Goal: Task Accomplishment & Management: Manage account settings

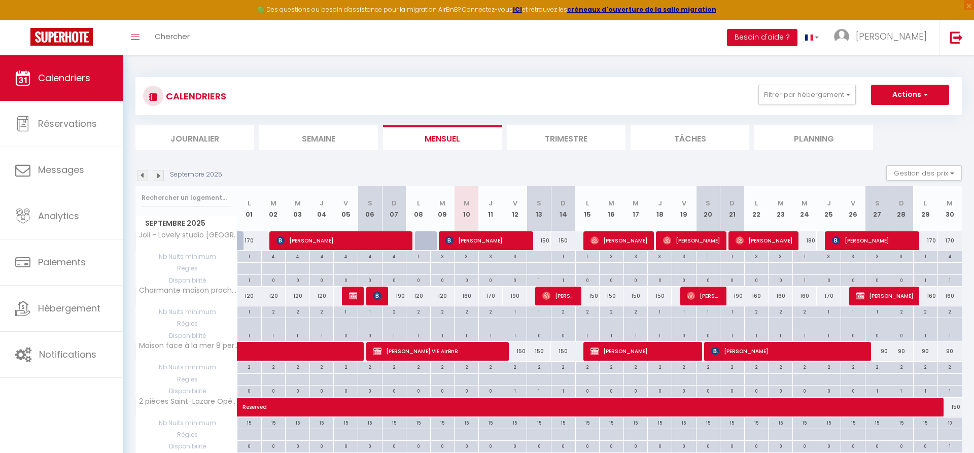
click at [479, 238] on span "[PERSON_NAME]" at bounding box center [485, 240] width 81 height 19
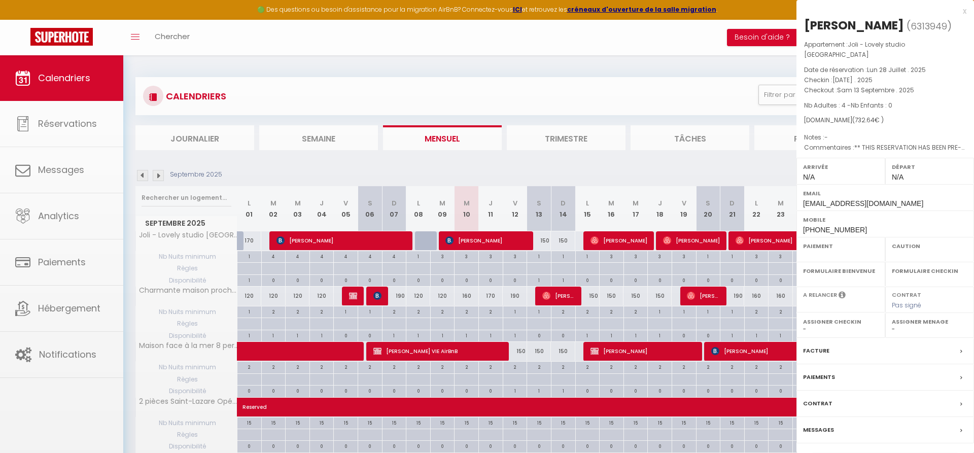
select select "OK"
select select "KO"
select select "0"
select select "1"
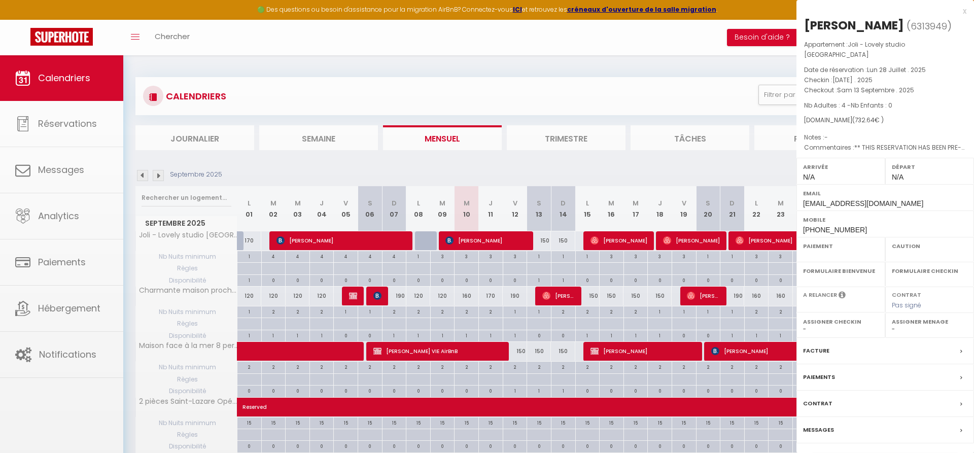
select select
select select "35026"
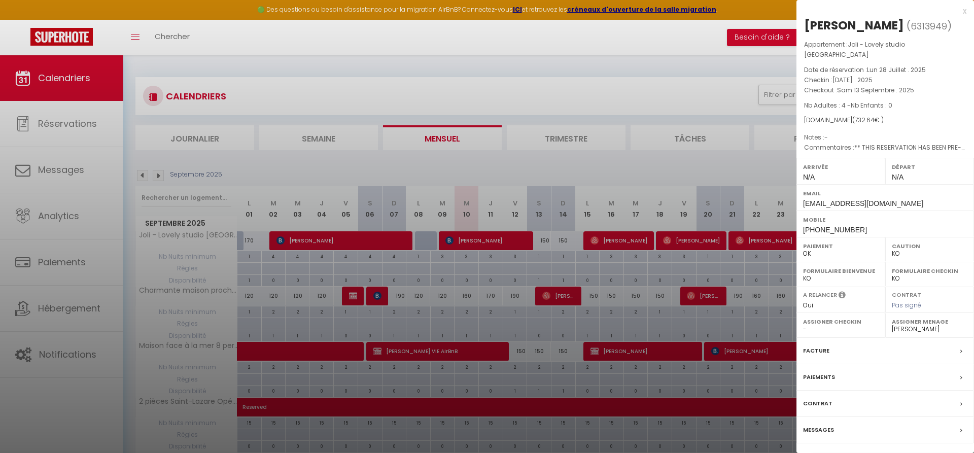
click at [612, 237] on div at bounding box center [487, 226] width 974 height 453
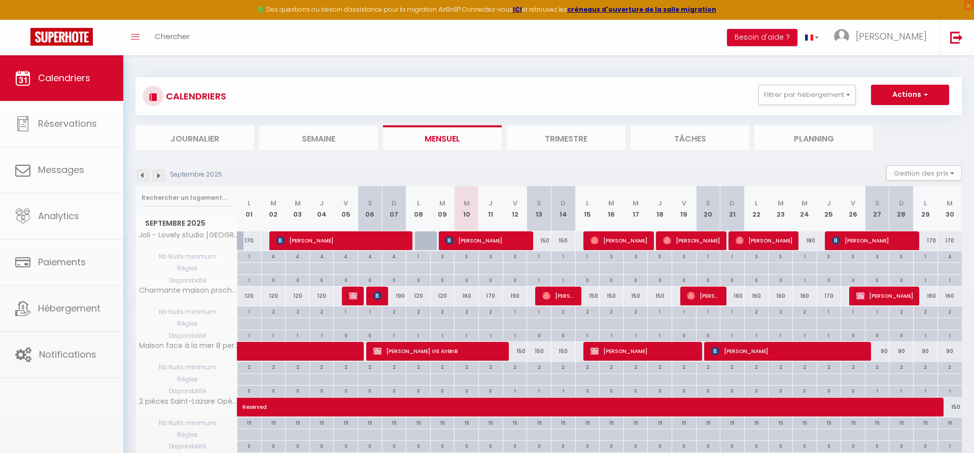
click at [619, 240] on span "[PERSON_NAME]" at bounding box center [618, 240] width 57 height 19
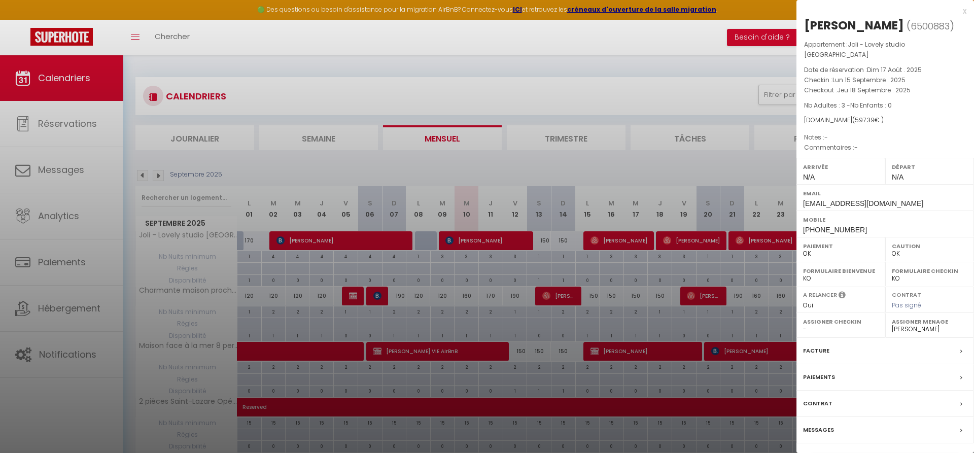
click at [676, 235] on div at bounding box center [487, 226] width 974 height 453
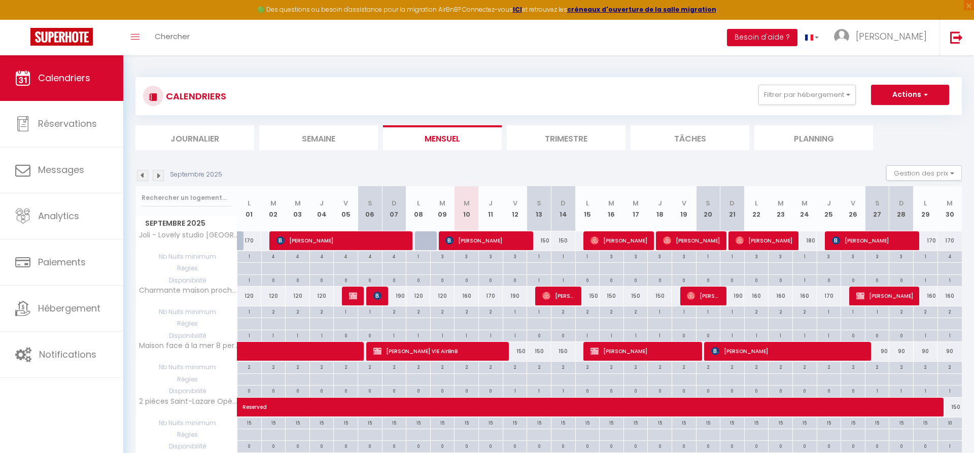
click at [699, 244] on span "[PERSON_NAME]" at bounding box center [691, 240] width 57 height 19
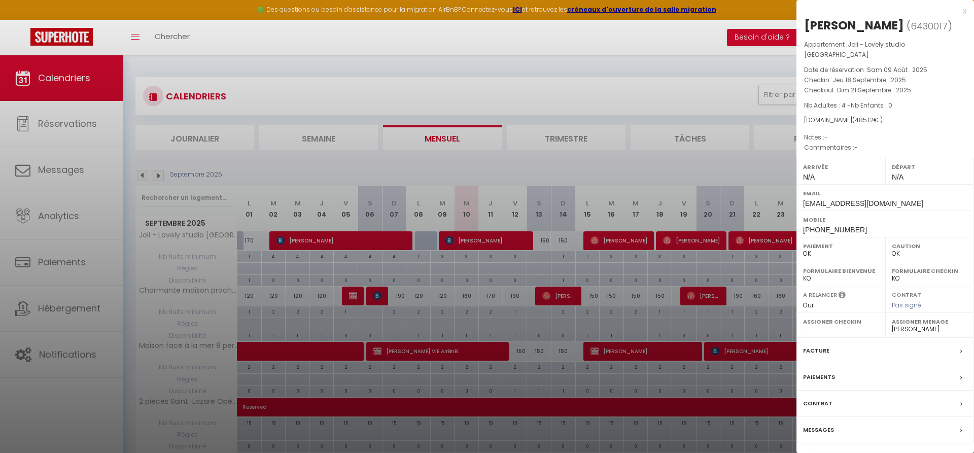
click at [762, 241] on div at bounding box center [487, 226] width 974 height 453
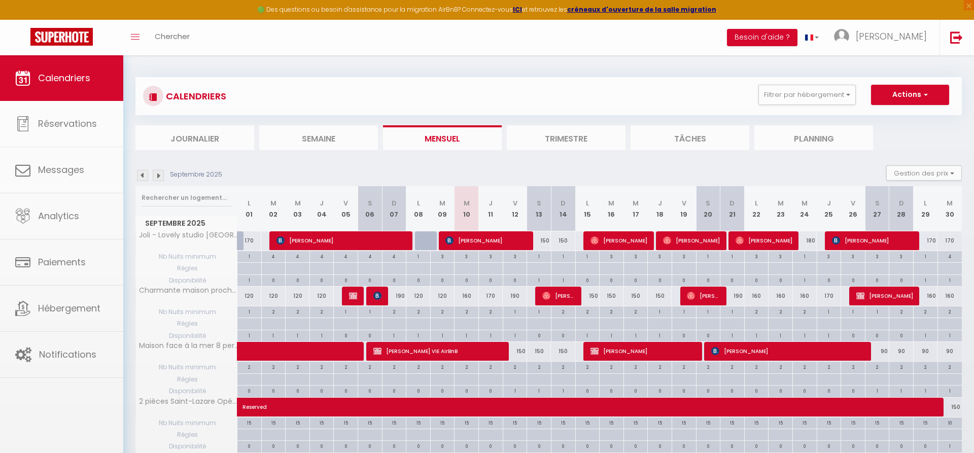
click at [762, 241] on div at bounding box center [487, 226] width 974 height 453
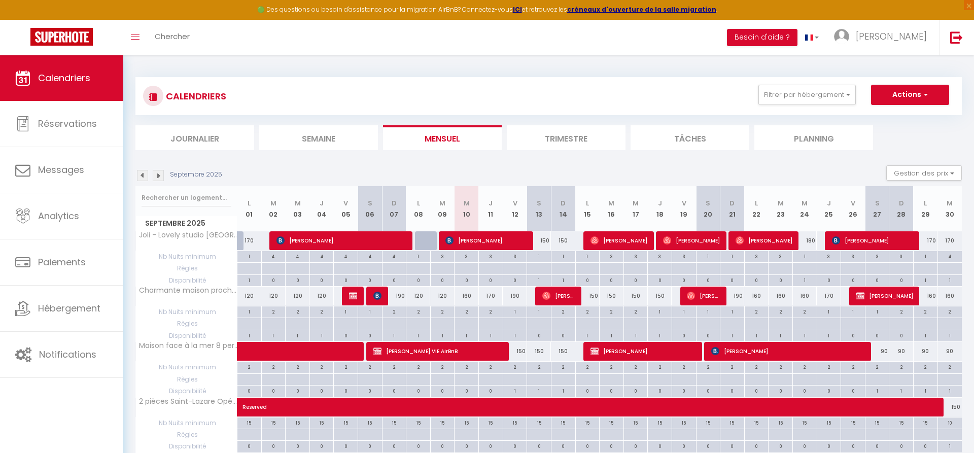
click at [762, 241] on span "[PERSON_NAME]" at bounding box center [763, 240] width 57 height 19
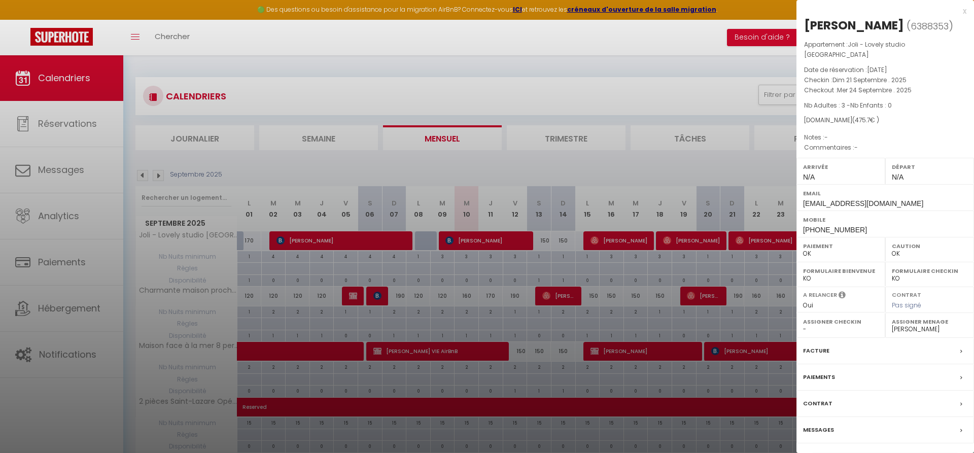
click at [751, 164] on div at bounding box center [487, 226] width 974 height 453
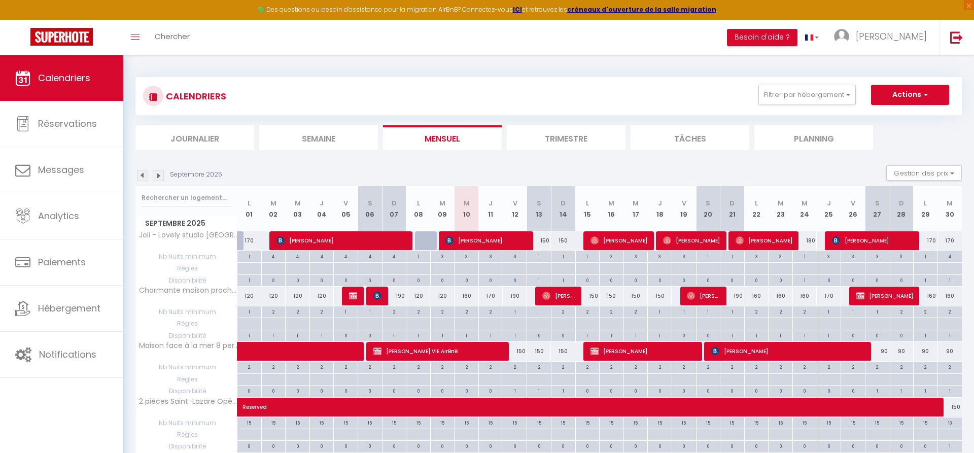
click at [854, 237] on span "[PERSON_NAME]" at bounding box center [872, 240] width 81 height 19
select select "KO"
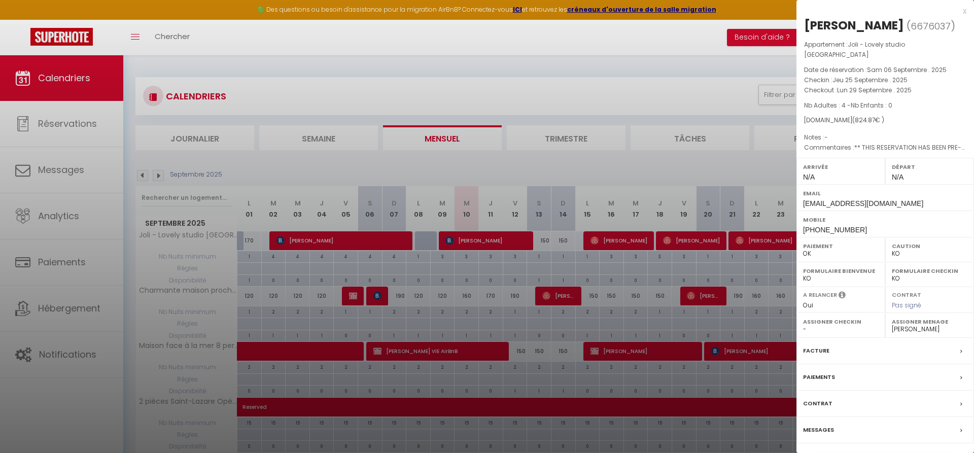
click at [710, 166] on div at bounding box center [487, 226] width 974 height 453
